Goal: Navigation & Orientation: Find specific page/section

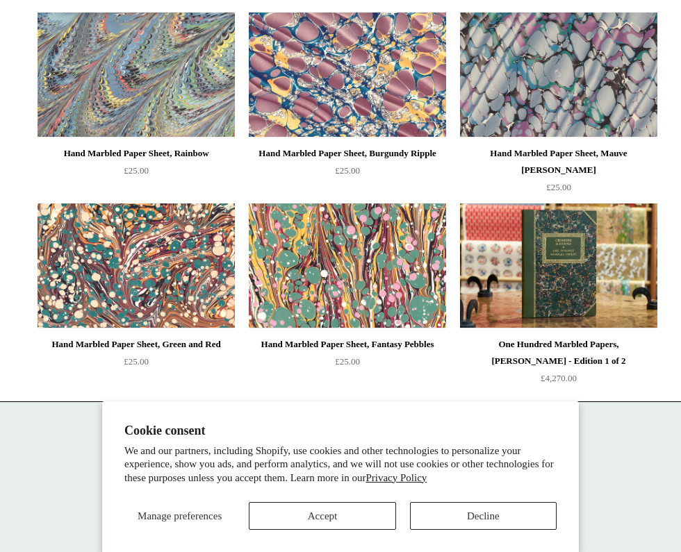
scroll to position [190, 0]
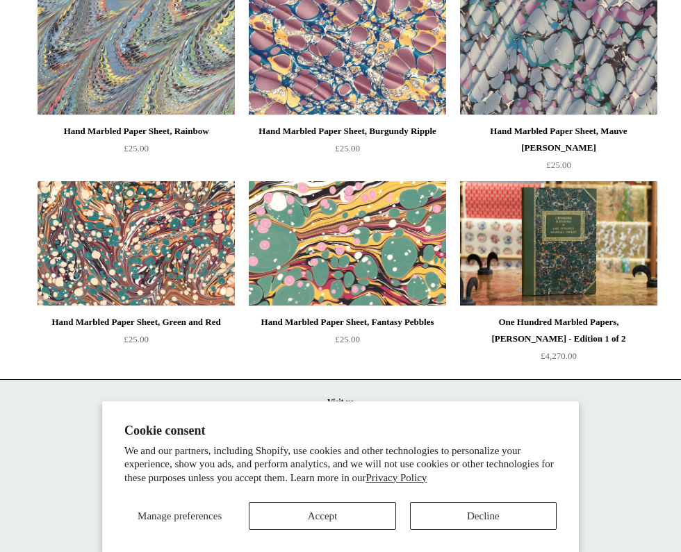
click at [306, 240] on img at bounding box center [347, 243] width 197 height 125
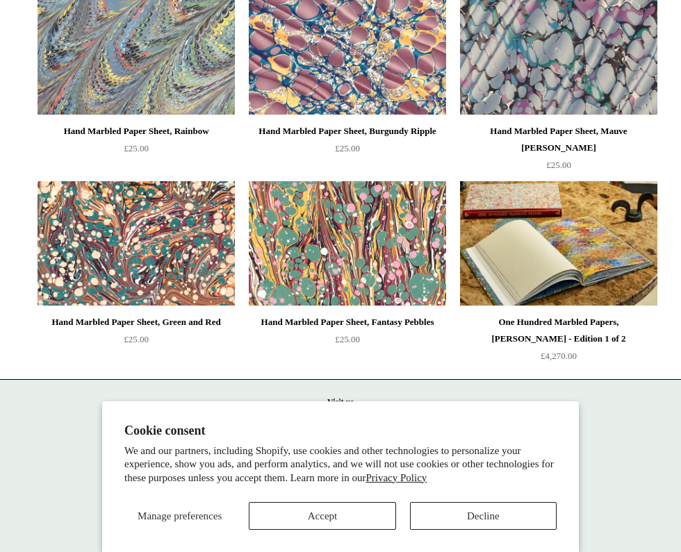
click at [535, 222] on img at bounding box center [558, 243] width 197 height 125
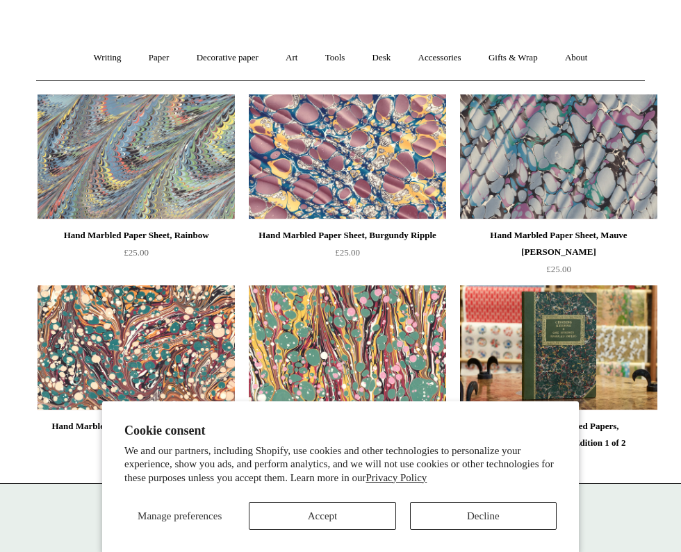
scroll to position [0, 0]
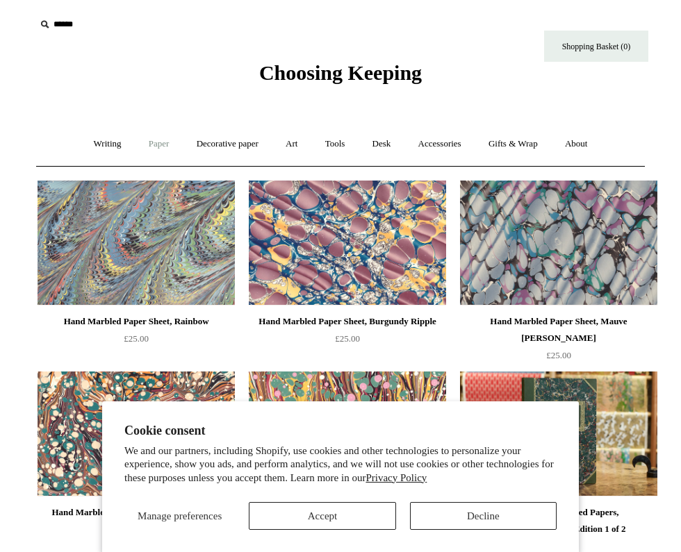
click at [154, 145] on link "Paper +" at bounding box center [159, 144] width 46 height 37
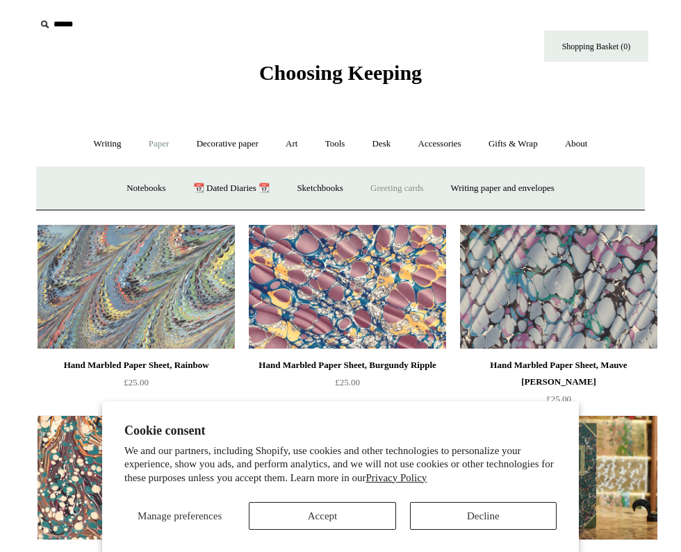
click at [405, 188] on link "Greeting cards +" at bounding box center [397, 188] width 78 height 37
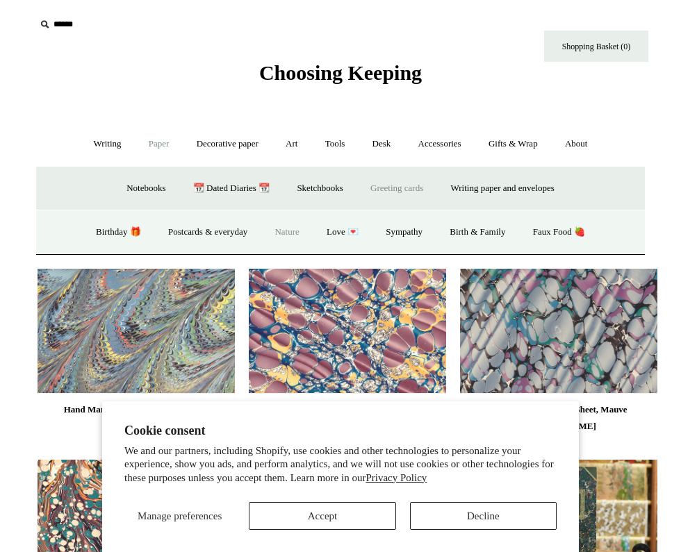
click at [295, 230] on link "Nature" at bounding box center [286, 232] width 49 height 37
click at [311, 188] on link "Sketchbooks +" at bounding box center [319, 188] width 71 height 37
click at [313, 231] on link "Watercolour" at bounding box center [322, 232] width 69 height 37
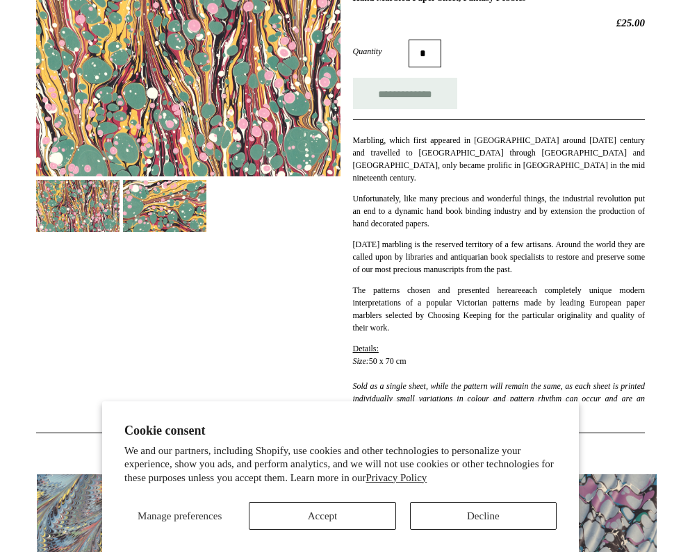
scroll to position [169, 0]
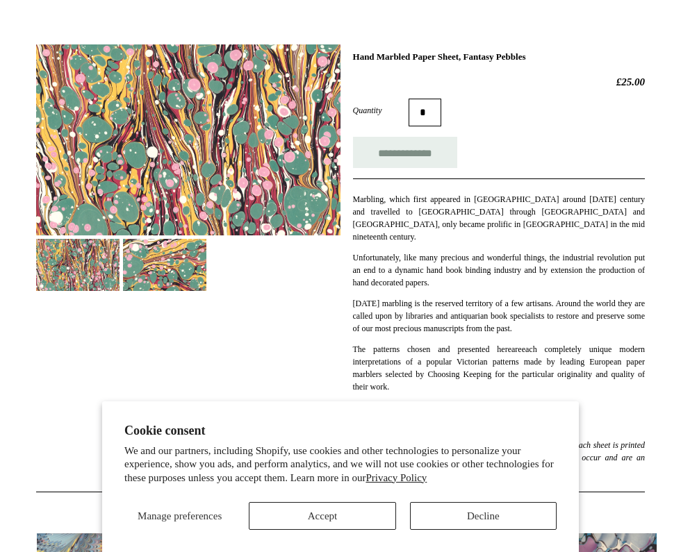
click at [165, 147] on img at bounding box center [188, 139] width 304 height 191
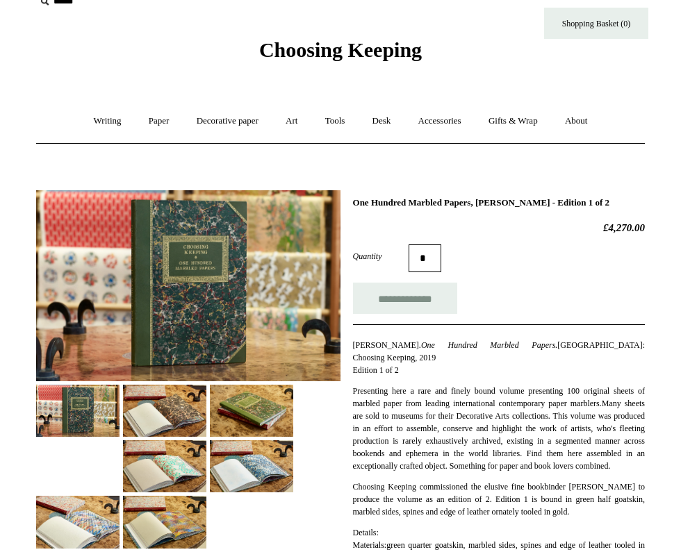
scroll to position [26, 0]
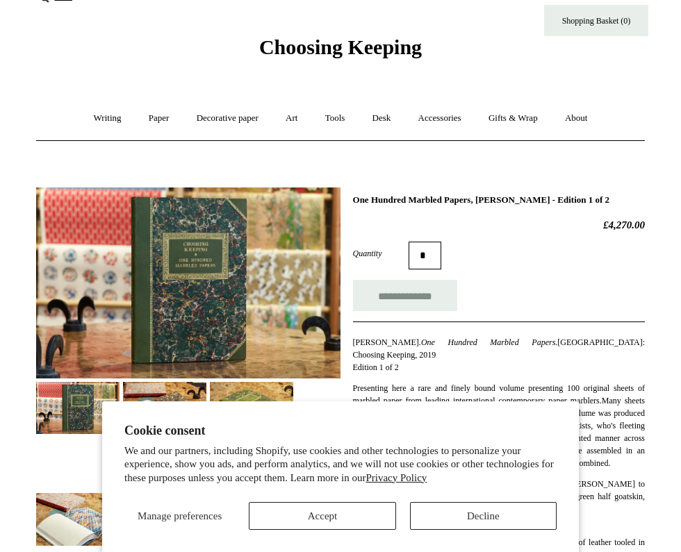
click at [484, 514] on button "Decline" at bounding box center [483, 516] width 147 height 28
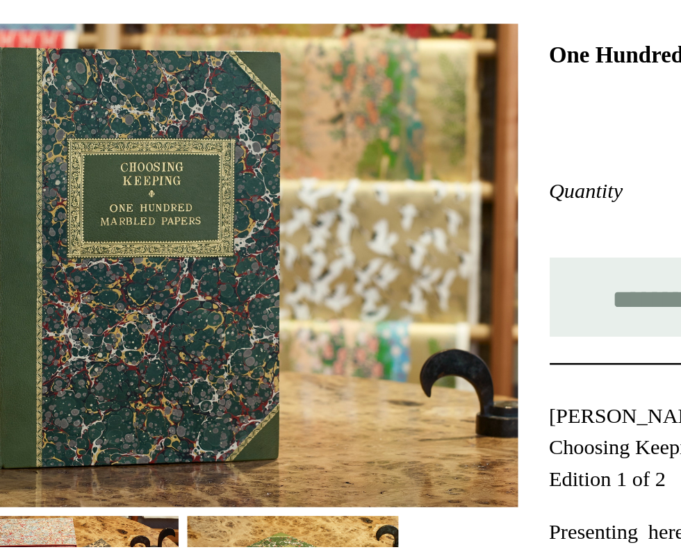
scroll to position [7, 0]
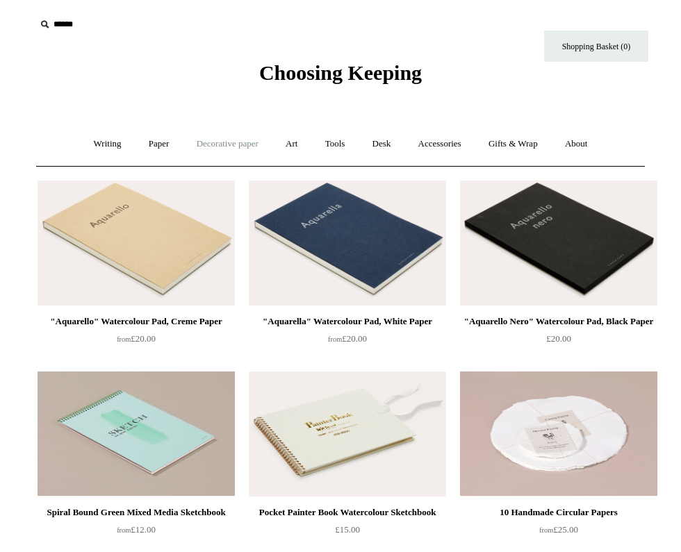
click at [220, 145] on link "Decorative paper +" at bounding box center [227, 144] width 87 height 37
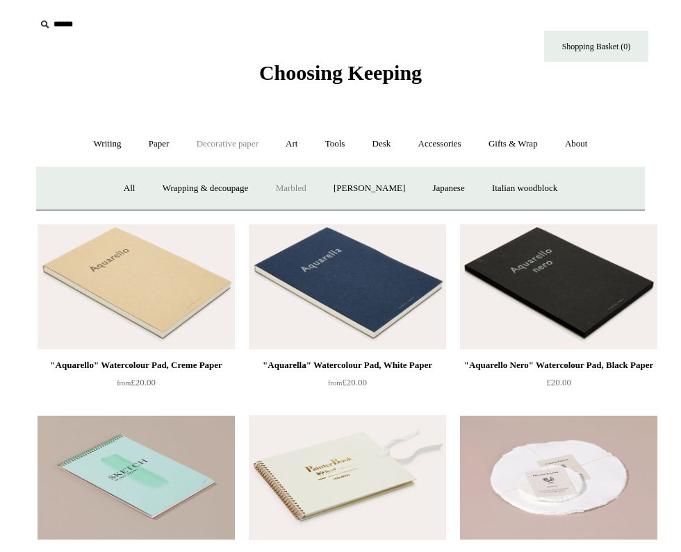
click at [285, 184] on link "Marbled" at bounding box center [291, 188] width 56 height 37
